Goal: Task Accomplishment & Management: Use online tool/utility

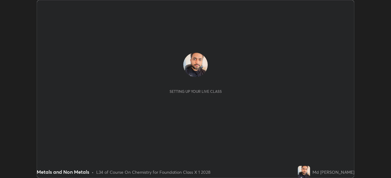
scroll to position [178, 390]
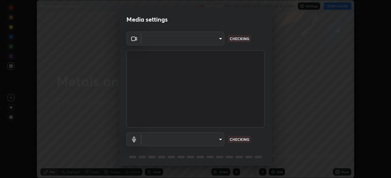
type input "1aa9a2346586593530aac2cf173ef8fd9a708ba55414d838fbce605f7d08cc12"
click at [176, 140] on body "Erase all Metals and Non Metals Recording WAS SCHEDULED TO START AT 5:30 PM Set…" at bounding box center [195, 89] width 391 height 178
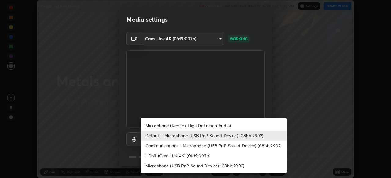
click at [170, 127] on li "Microphone (Realtek High Definition Audio)" at bounding box center [213, 126] width 146 height 10
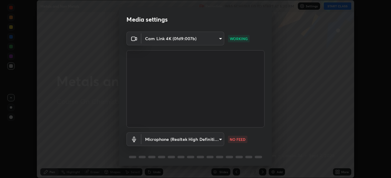
click at [176, 140] on body "Erase all Metals and Non Metals Recording WAS SCHEDULED TO START AT 5:30 PM Set…" at bounding box center [195, 89] width 391 height 178
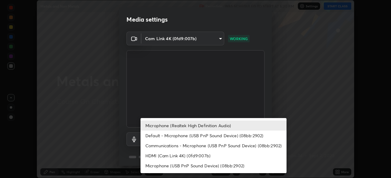
click at [171, 147] on li "Communications - Microphone (USB PnP Sound Device) (08bb:2902)" at bounding box center [213, 146] width 146 height 10
type input "communications"
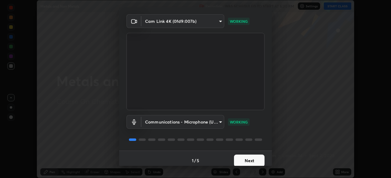
scroll to position [22, 0]
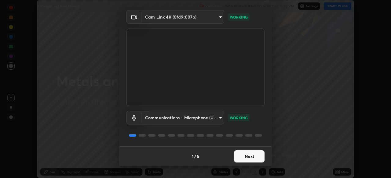
click at [240, 155] on button "Next" at bounding box center [249, 157] width 31 height 12
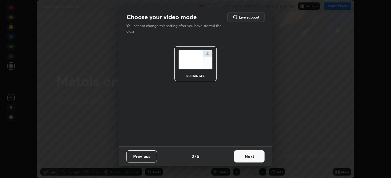
scroll to position [0, 0]
click at [242, 158] on button "Next" at bounding box center [249, 157] width 31 height 12
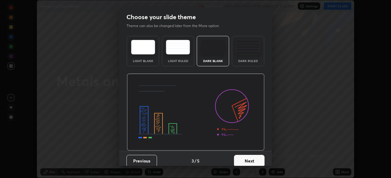
click at [243, 161] on button "Next" at bounding box center [249, 161] width 31 height 12
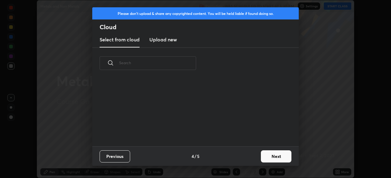
scroll to position [68, 196]
click at [265, 157] on button "Next" at bounding box center [276, 157] width 31 height 12
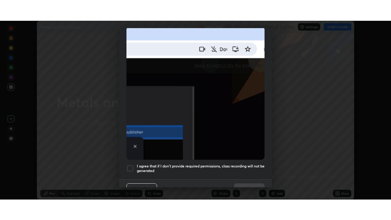
scroll to position [142, 0]
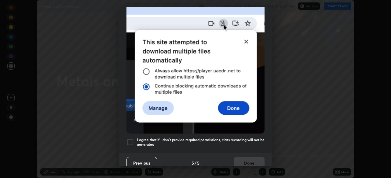
click at [132, 140] on div at bounding box center [129, 142] width 7 height 7
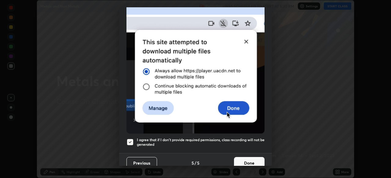
click at [238, 158] on button "Done" at bounding box center [249, 163] width 31 height 12
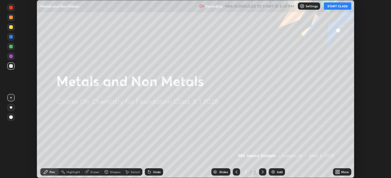
click at [332, 7] on button "START CLASS" at bounding box center [336, 5] width 27 height 7
click at [343, 173] on div "More" at bounding box center [345, 172] width 8 height 3
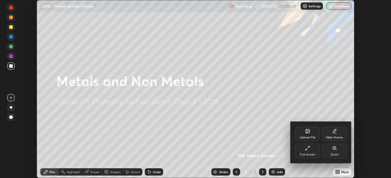
click at [309, 155] on div "Full screen" at bounding box center [307, 154] width 15 height 3
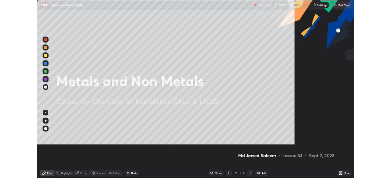
scroll to position [220, 391]
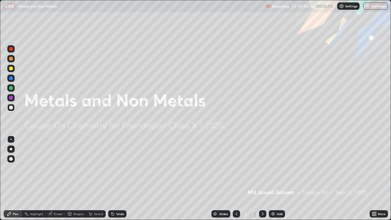
click at [277, 178] on div "Add" at bounding box center [279, 213] width 6 height 3
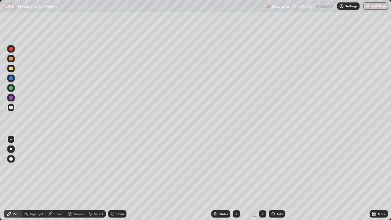
click at [272, 178] on div "Add" at bounding box center [277, 213] width 16 height 7
click at [377, 178] on div "More" at bounding box center [381, 213] width 8 height 3
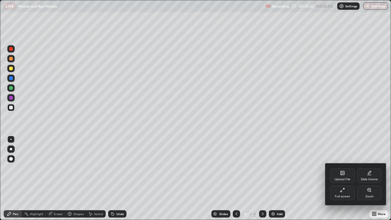
click at [341, 178] on div "Full screen" at bounding box center [342, 192] width 24 height 15
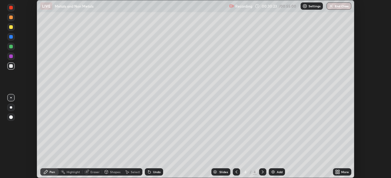
scroll to position [30333, 30121]
click at [336, 8] on button "End Class" at bounding box center [338, 5] width 25 height 7
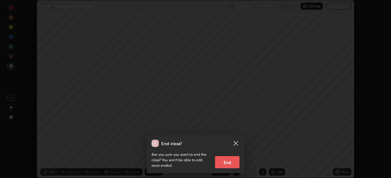
click at [226, 168] on button "End" at bounding box center [227, 163] width 24 height 12
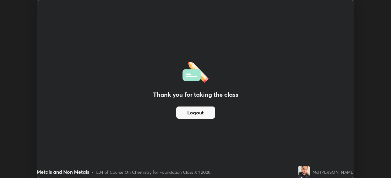
click at [207, 111] on button "Logout" at bounding box center [195, 113] width 39 height 12
